Goal: Book appointment/travel/reservation

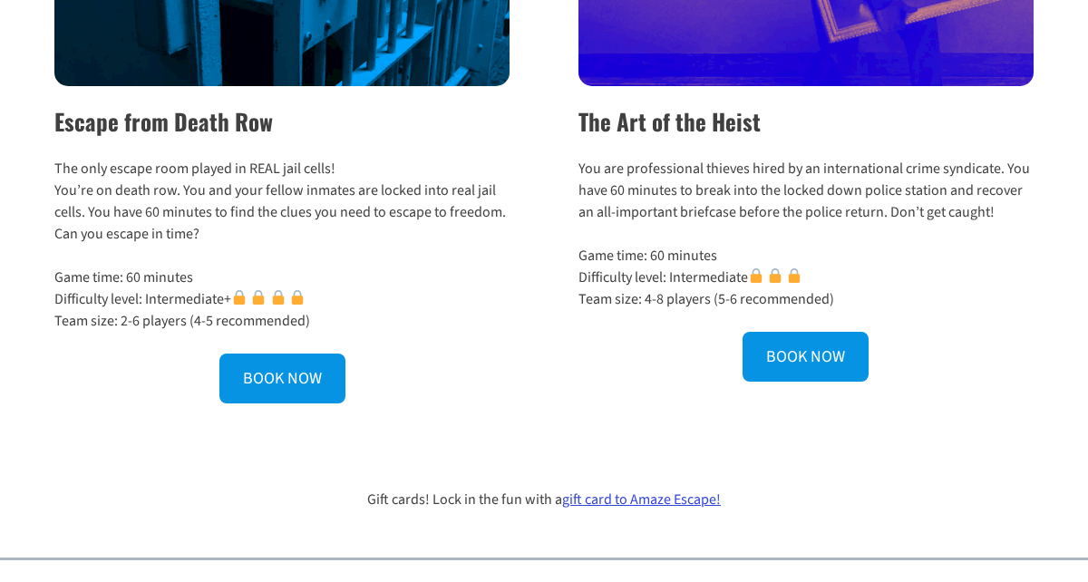
scroll to position [821, 0]
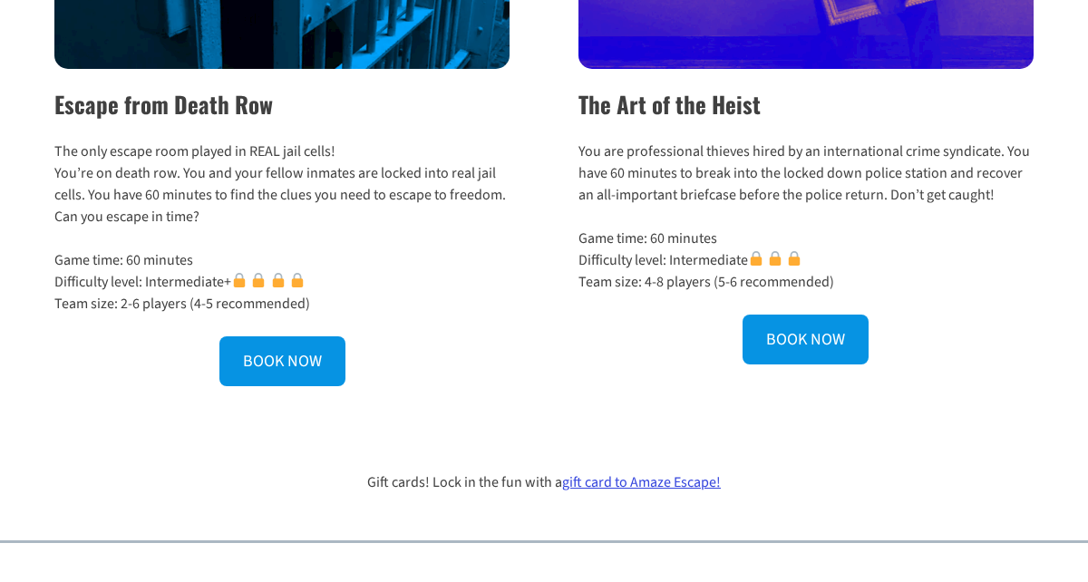
click at [789, 366] on div "The Art of the Heist You are professional thieves hired by an international cri…" at bounding box center [795, 99] width 475 height 574
click at [790, 347] on link "BOOK NOW" at bounding box center [805, 340] width 126 height 50
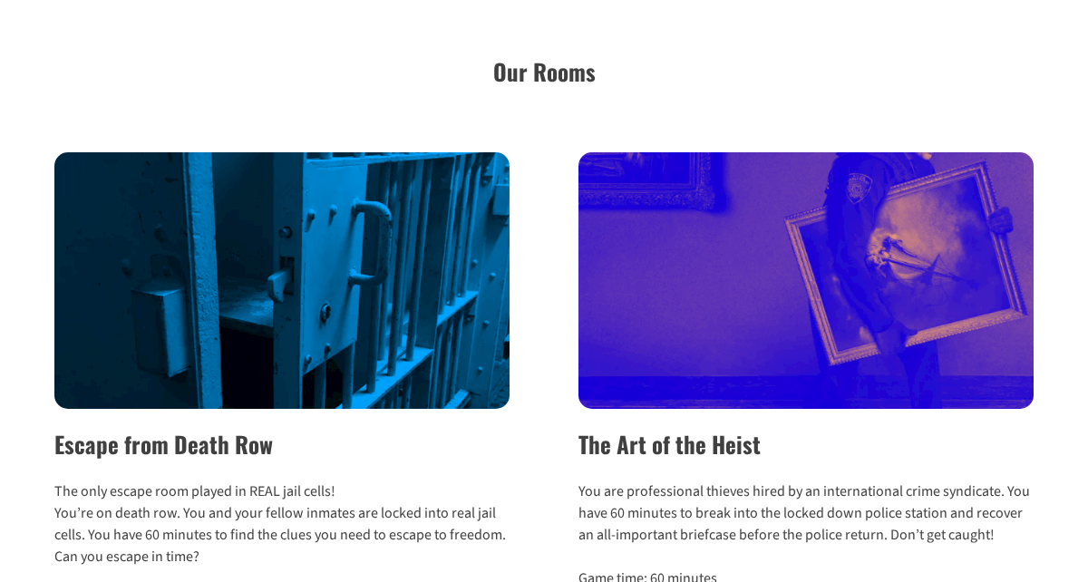
scroll to position [490, 0]
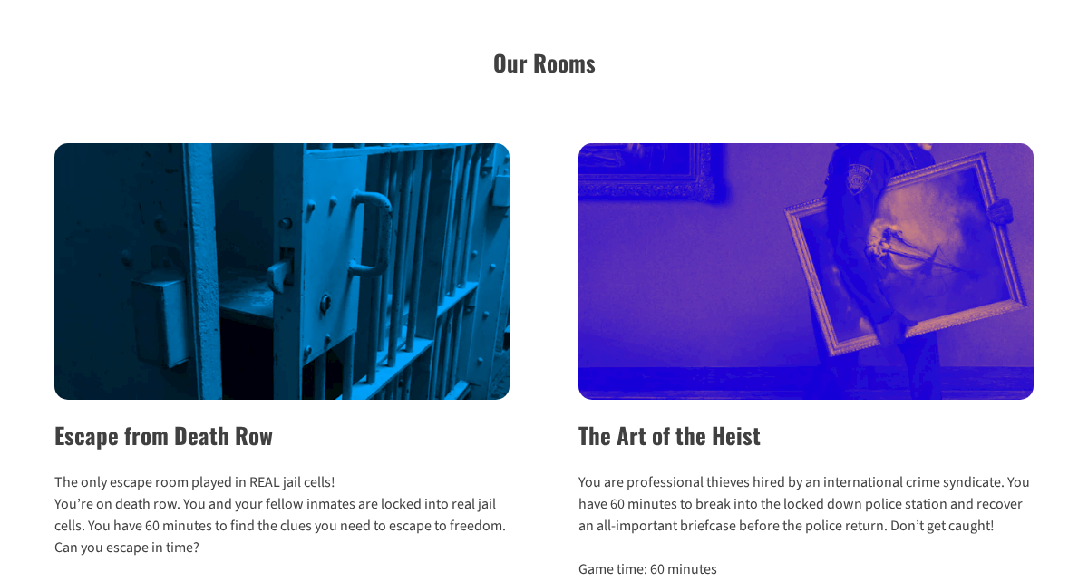
click at [316, 254] on img at bounding box center [281, 271] width 455 height 257
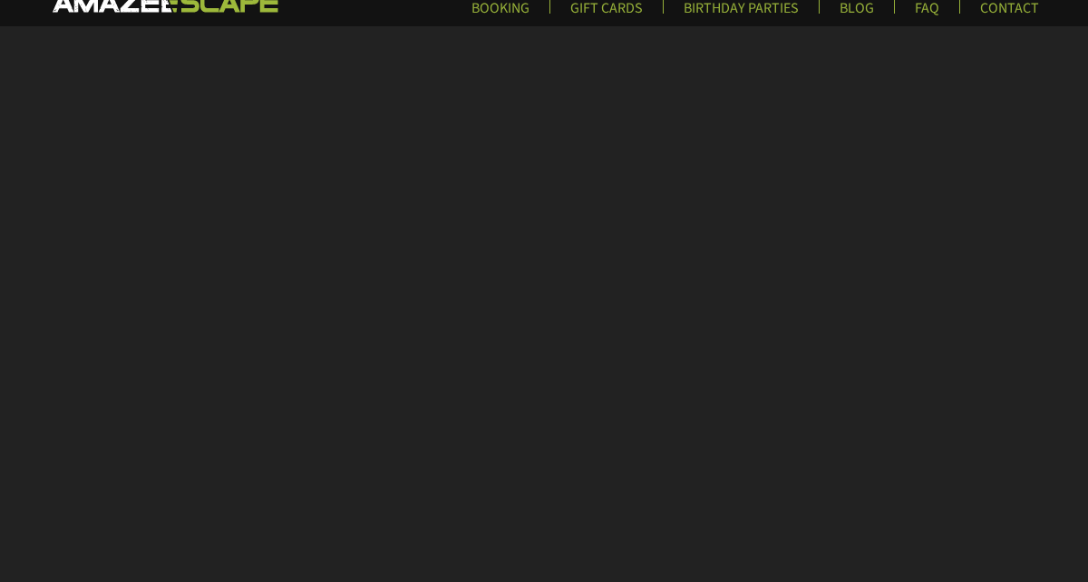
scroll to position [82, 0]
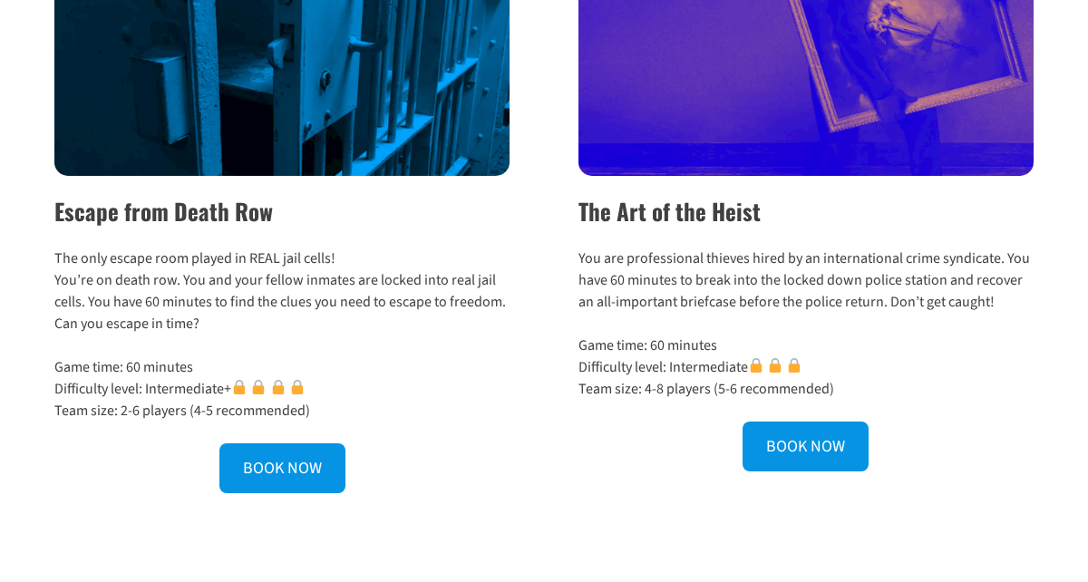
scroll to position [719, 0]
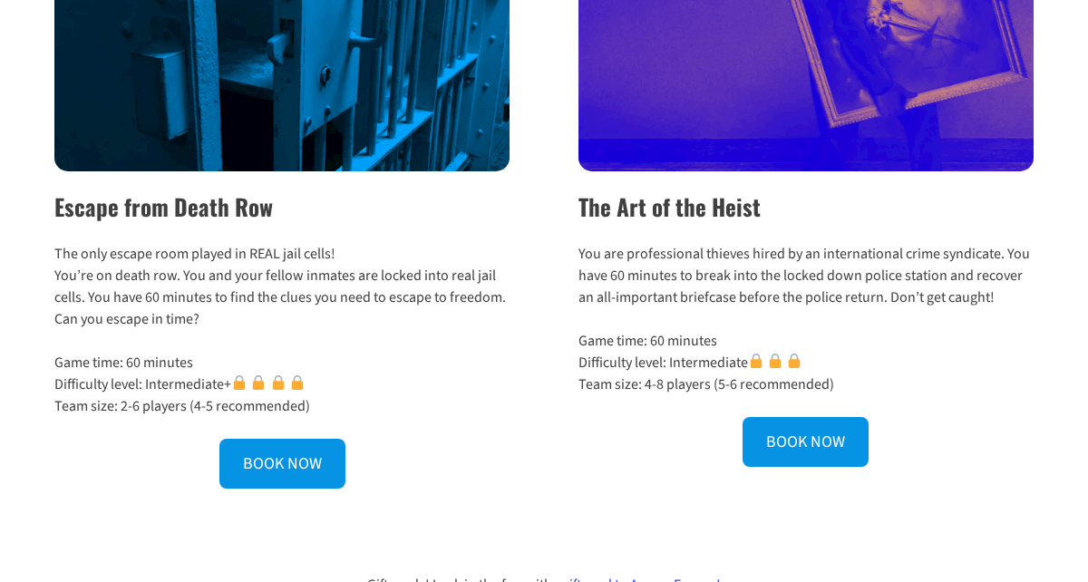
click at [794, 461] on link "BOOK NOW" at bounding box center [805, 442] width 126 height 50
click at [232, 247] on p "The only escape room played in REAL jail cells! You’re on death row. You and yo…" at bounding box center [281, 286] width 455 height 87
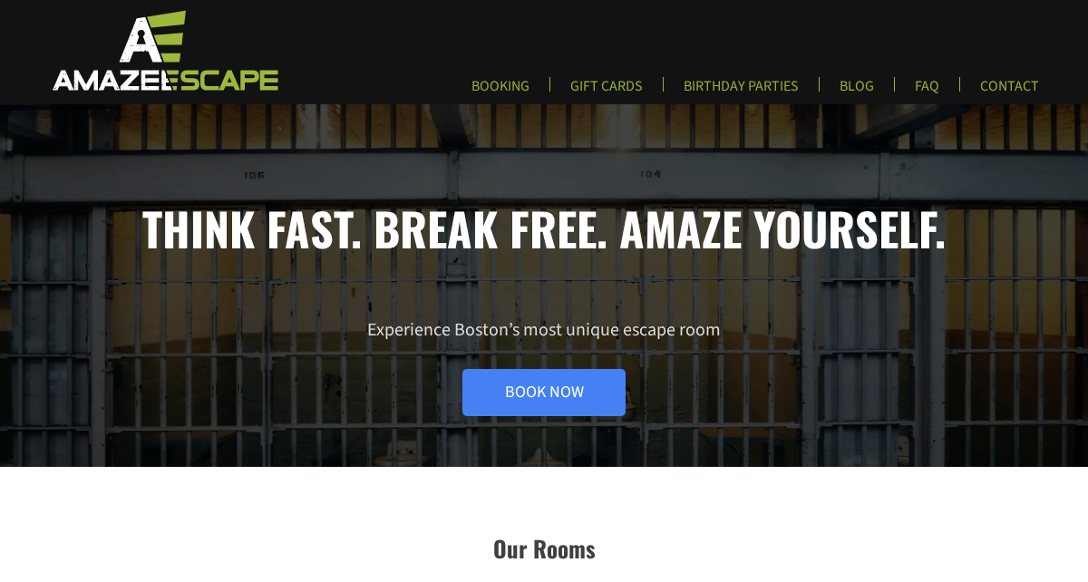
scroll to position [0, 0]
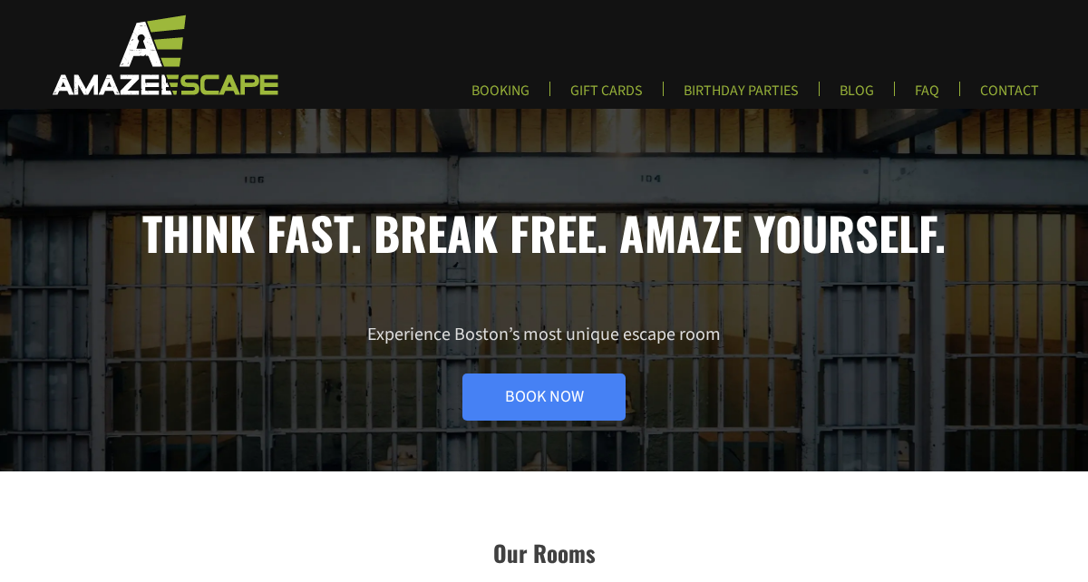
click at [233, 246] on h1 "Think fast. Break free. Amaze yourself." at bounding box center [543, 232] width 979 height 54
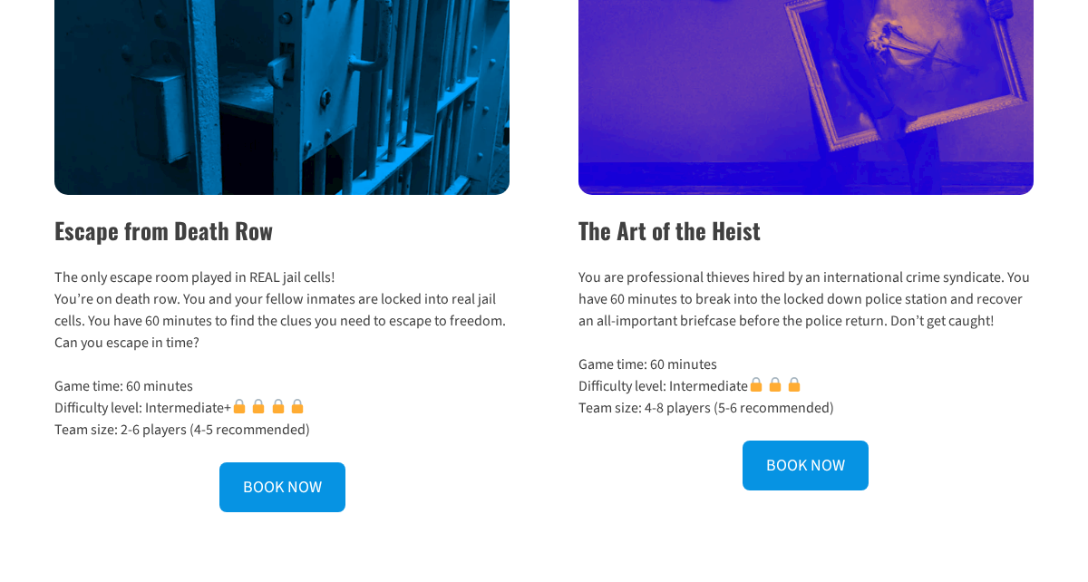
scroll to position [694, 0]
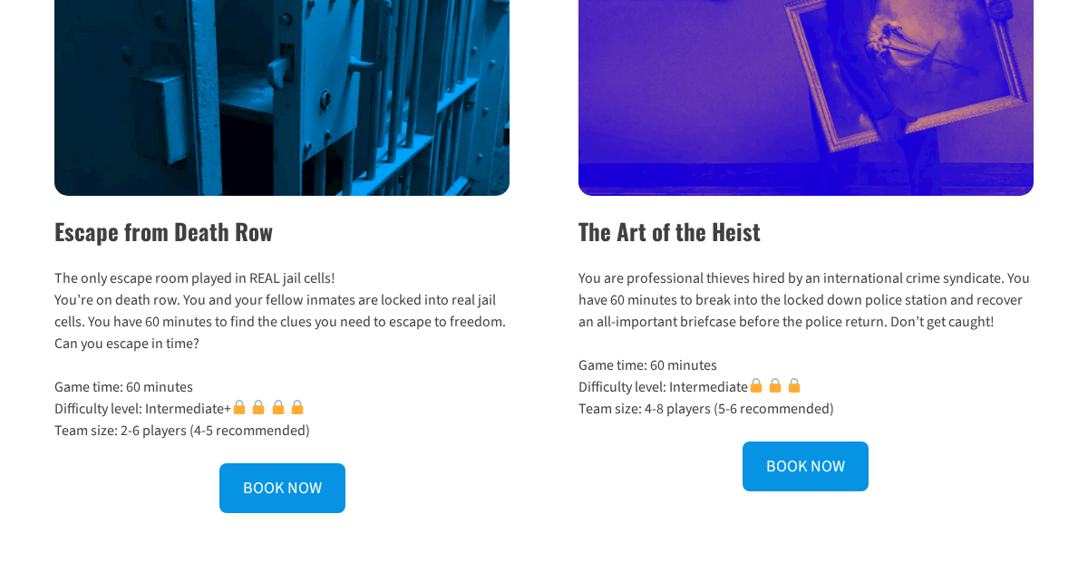
click at [389, 243] on h2 "Escape from Death Row" at bounding box center [281, 231] width 455 height 34
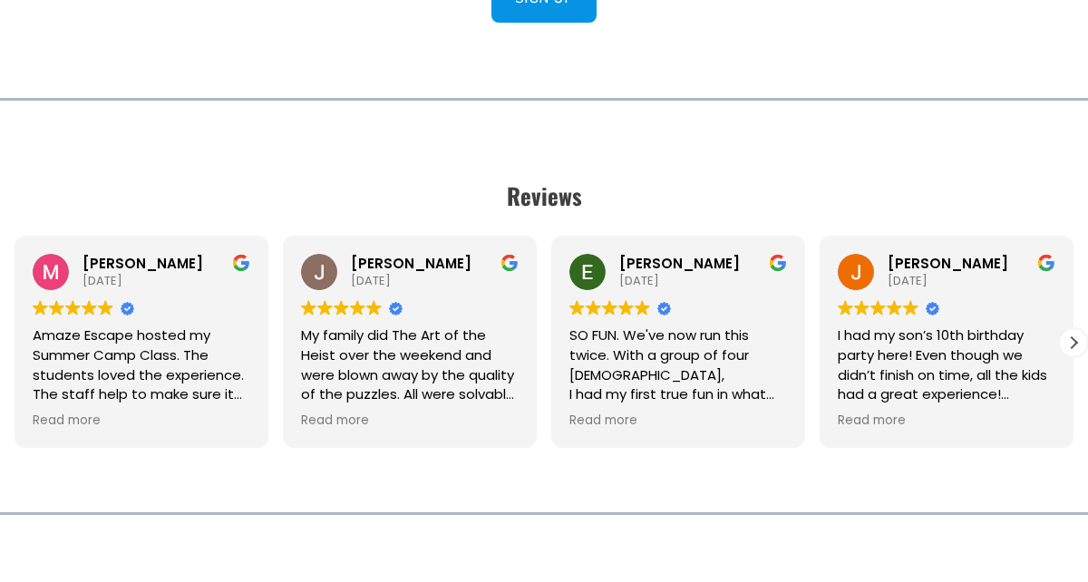
scroll to position [2206, 0]
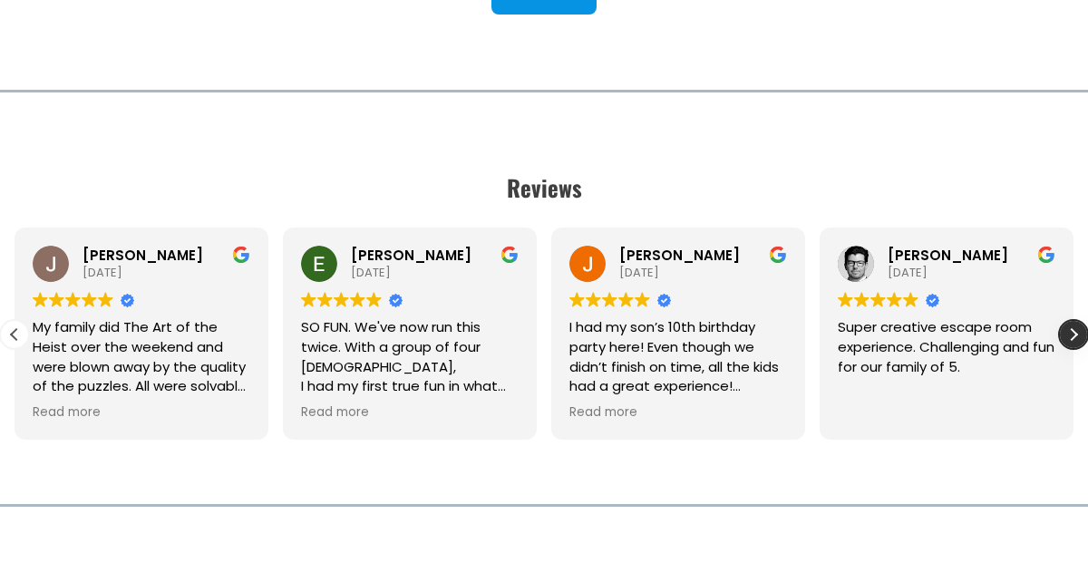
click at [1077, 321] on div "Next review" at bounding box center [1073, 334] width 27 height 27
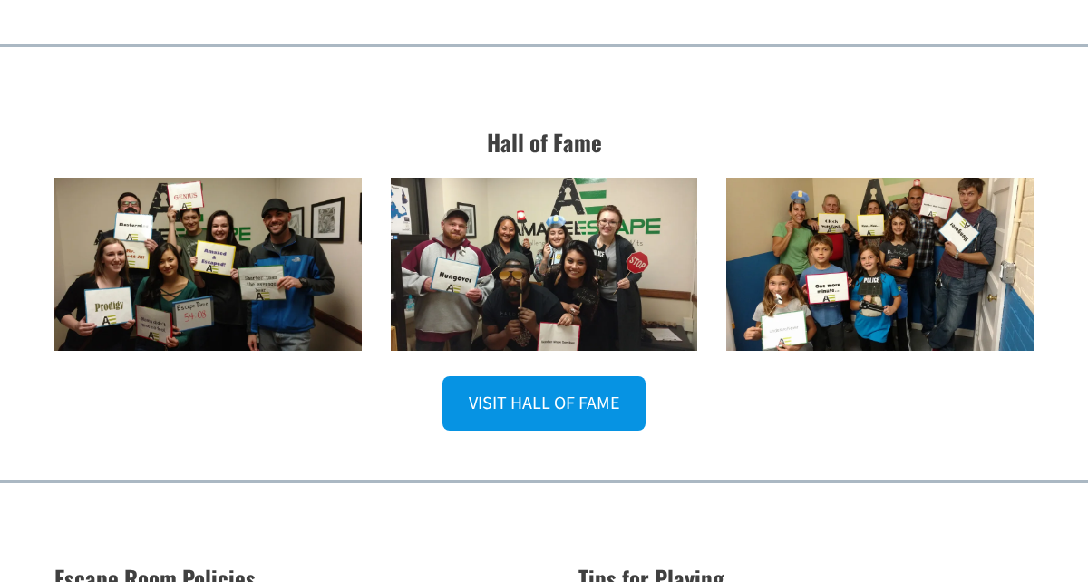
scroll to position [2670, 0]
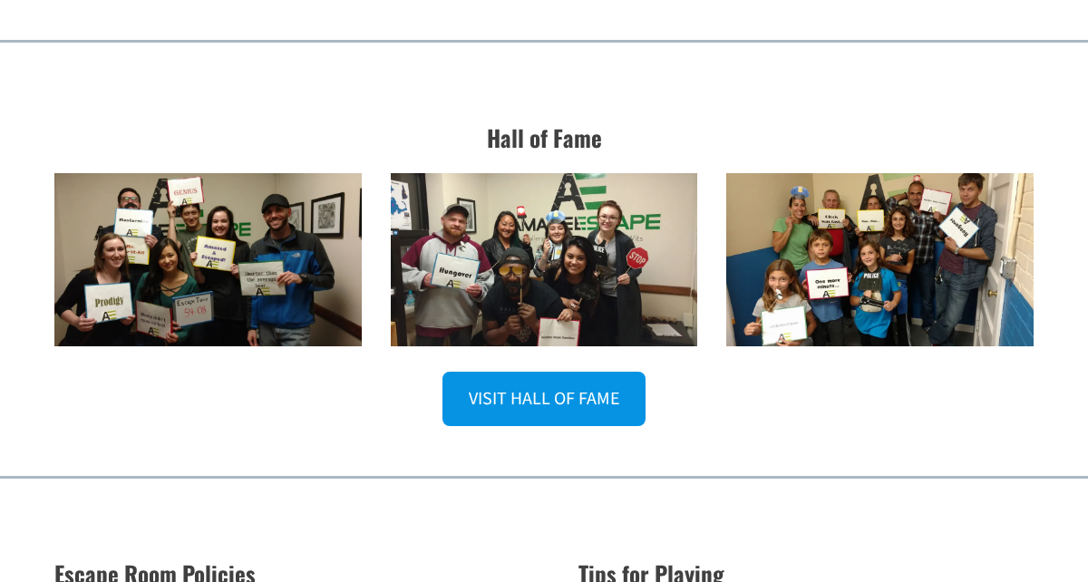
click at [798, 248] on img at bounding box center [879, 259] width 307 height 173
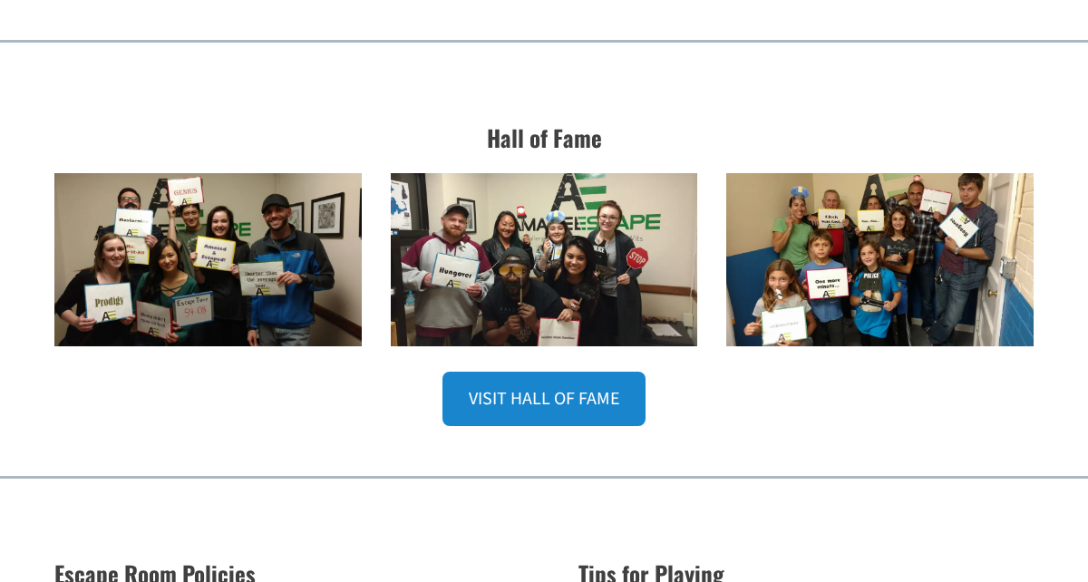
click at [480, 381] on link "VISIT HALL OF FAME" at bounding box center [543, 399] width 203 height 55
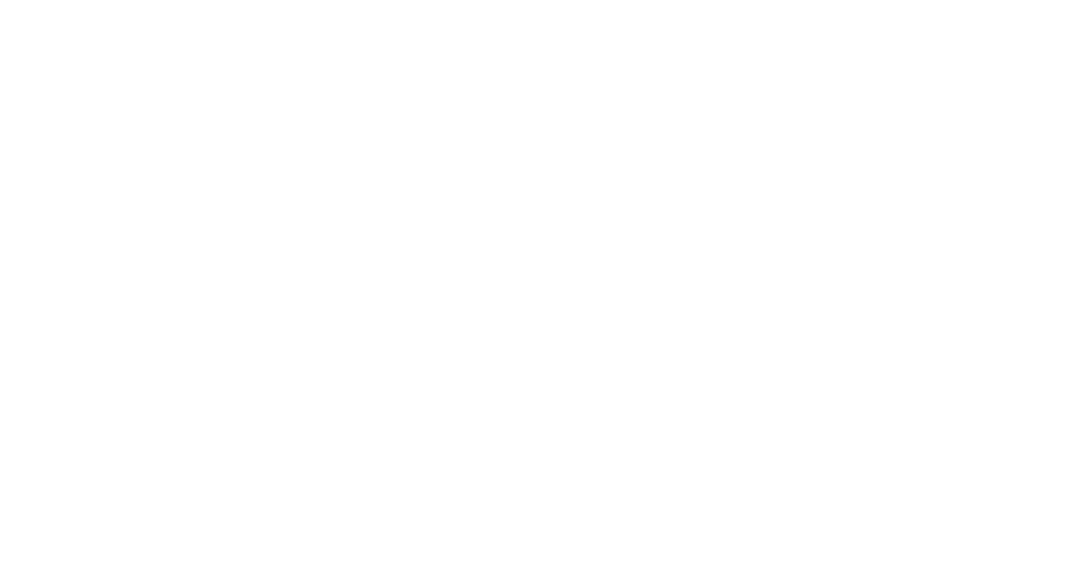
scroll to position [713, 0]
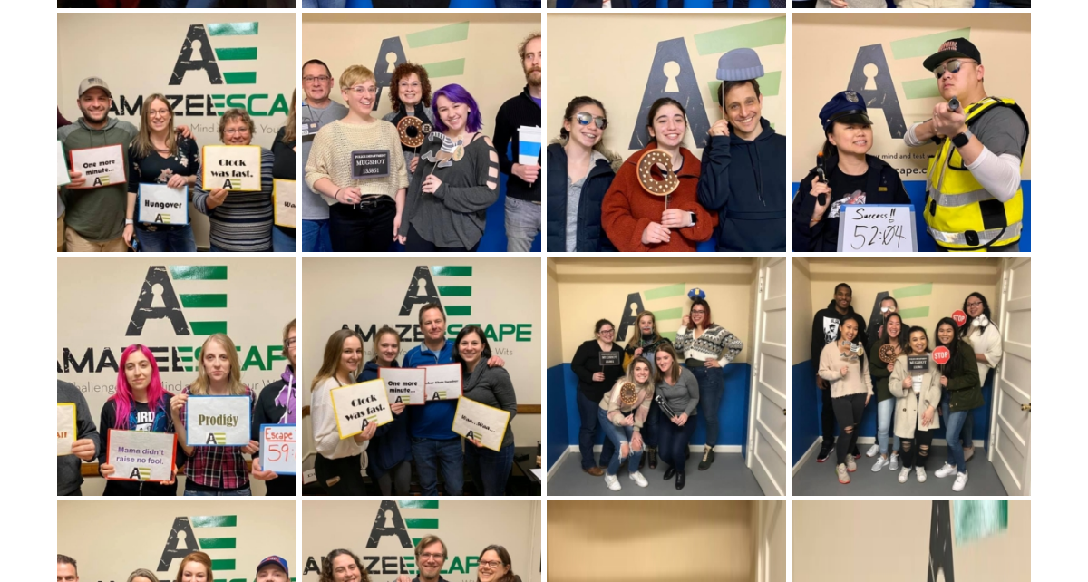
click at [467, 337] on img at bounding box center [421, 376] width 239 height 239
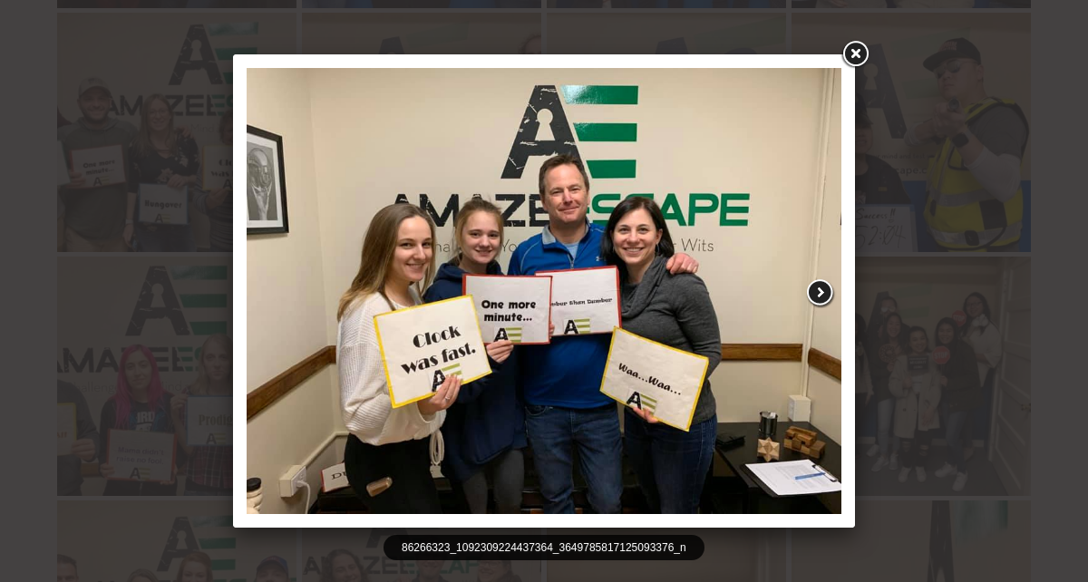
click at [849, 91] on link at bounding box center [746, 290] width 218 height 473
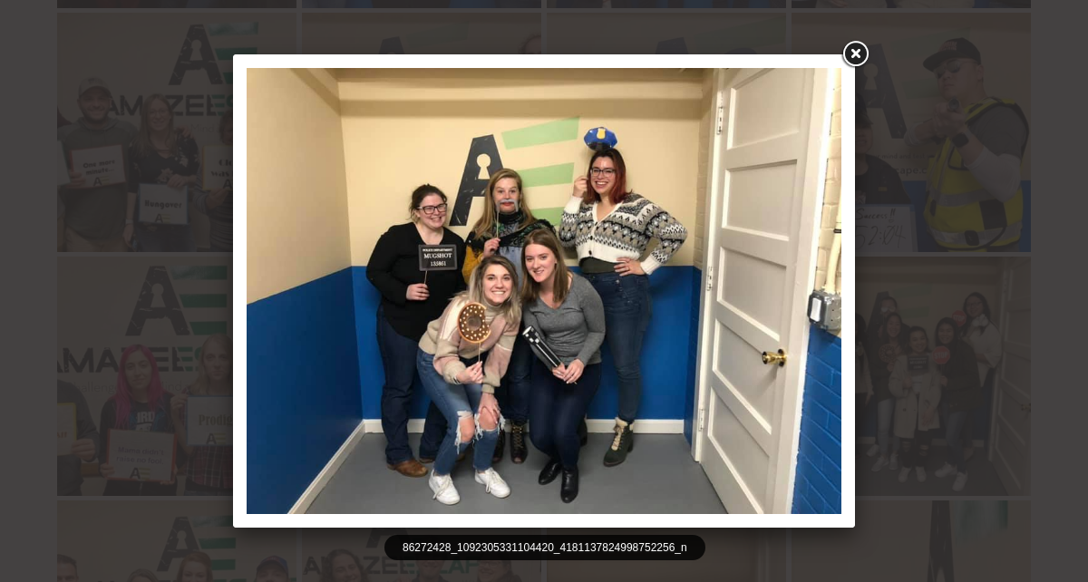
click at [852, 53] on link at bounding box center [855, 54] width 33 height 33
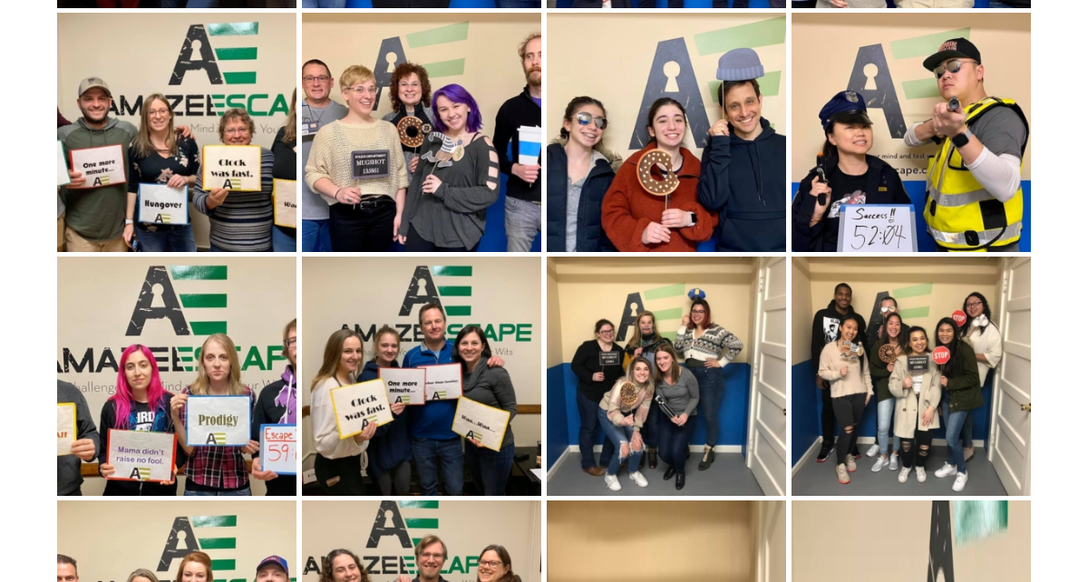
click at [847, 183] on img at bounding box center [910, 132] width 239 height 239
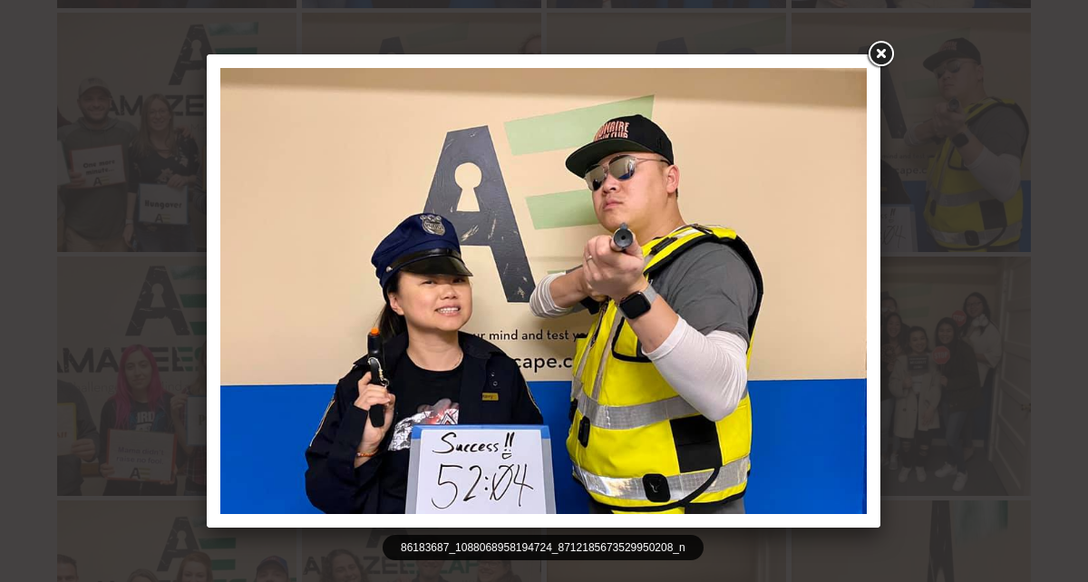
click at [887, 45] on link at bounding box center [880, 54] width 33 height 33
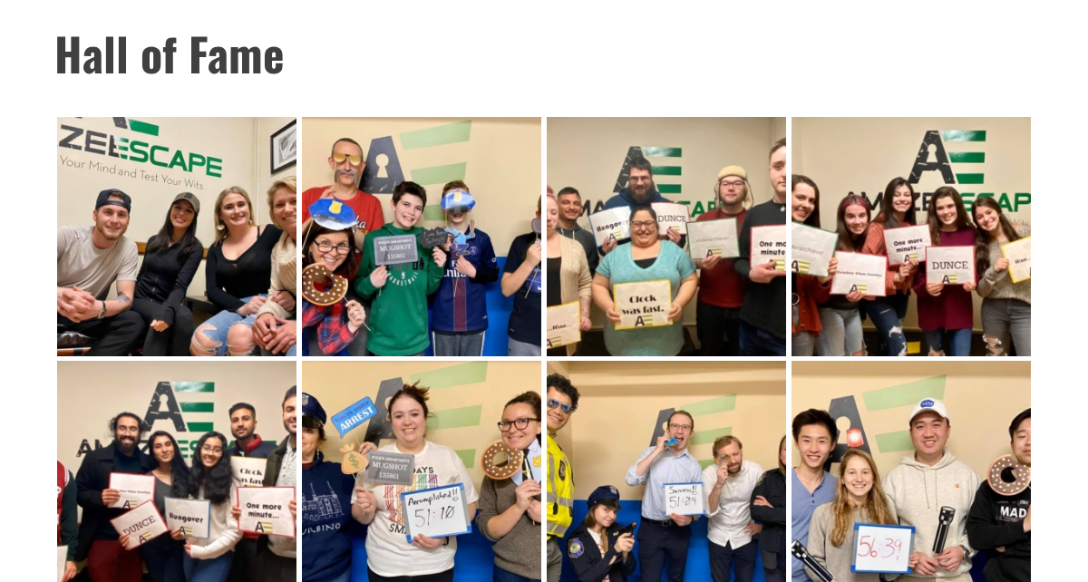
scroll to position [0, 0]
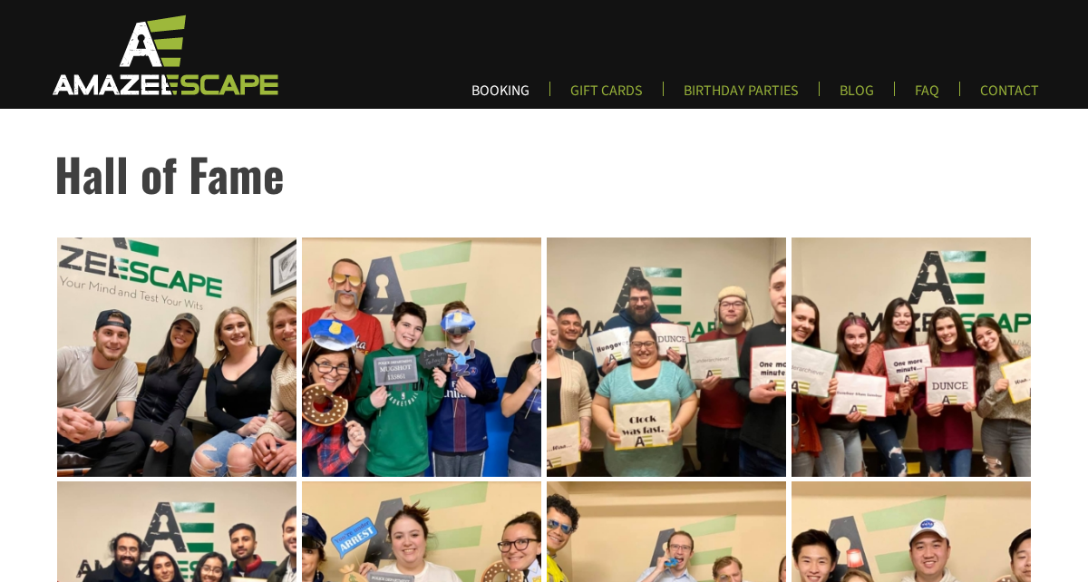
click at [511, 97] on link "BOOKING" at bounding box center [500, 97] width 87 height 30
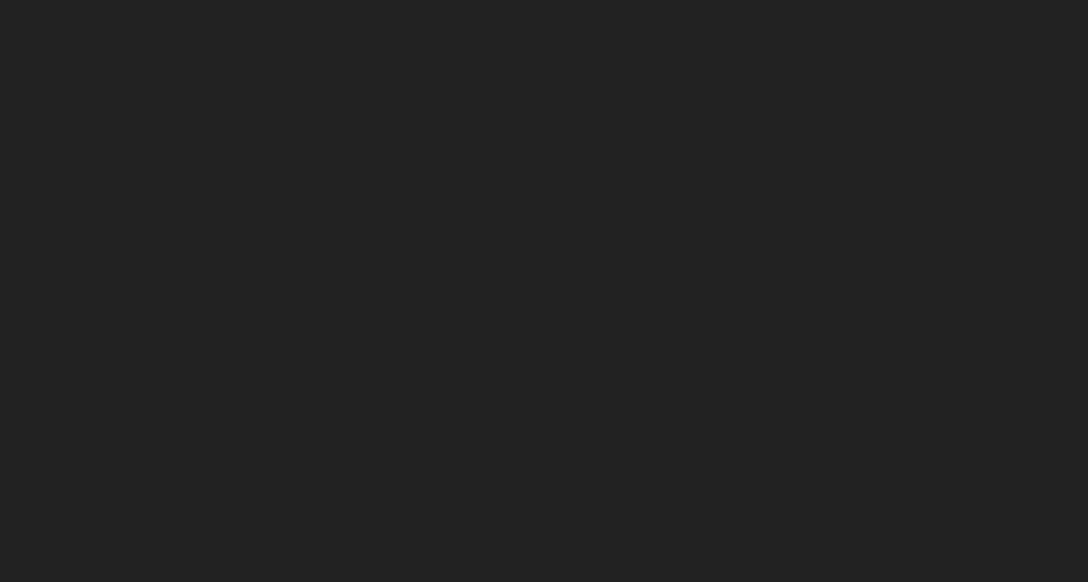
scroll to position [336, 0]
